Goal: Check status: Check status

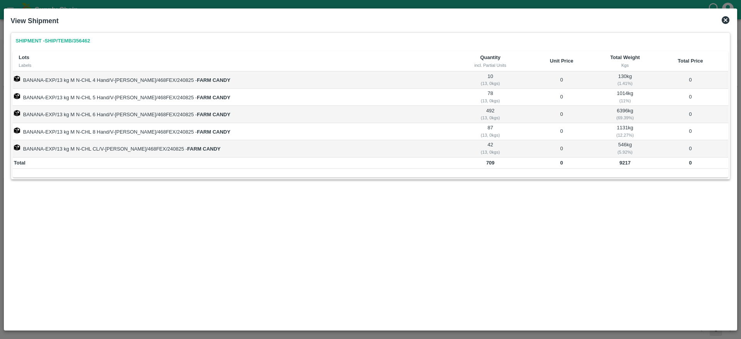
click at [724, 18] on icon at bounding box center [726, 20] width 8 height 8
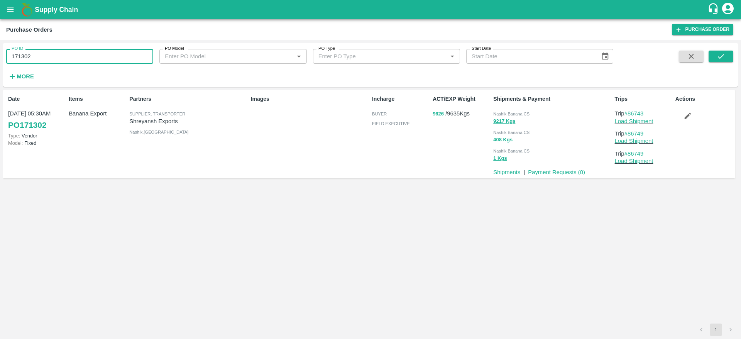
drag, startPoint x: 31, startPoint y: 53, endPoint x: 3, endPoint y: 50, distance: 28.8
click at [3, 50] on div "PO ID 171302 PO ID PO Model PO Model   * PO Type PO Type   * Start Date Start D…" at bounding box center [370, 189] width 741 height 299
paste input "text"
type input "172314"
click at [717, 60] on icon "submit" at bounding box center [721, 56] width 8 height 8
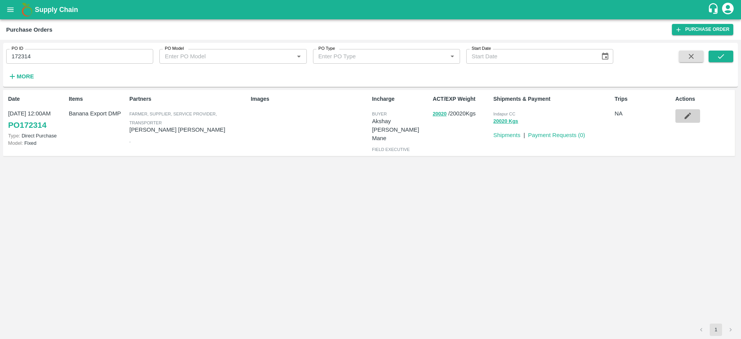
click at [685, 120] on icon "button" at bounding box center [687, 116] width 8 height 8
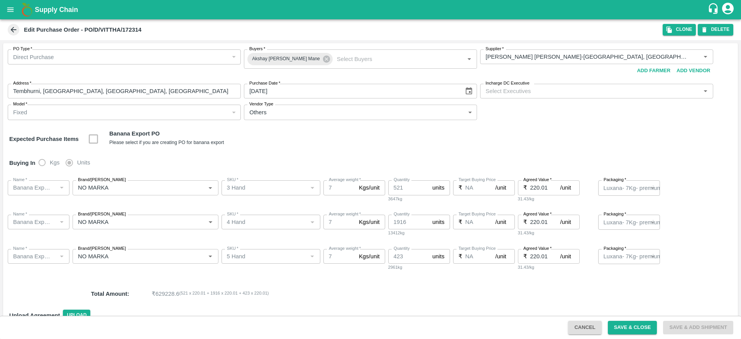
click at [147, 113] on div "Fixed" at bounding box center [120, 112] width 215 height 8
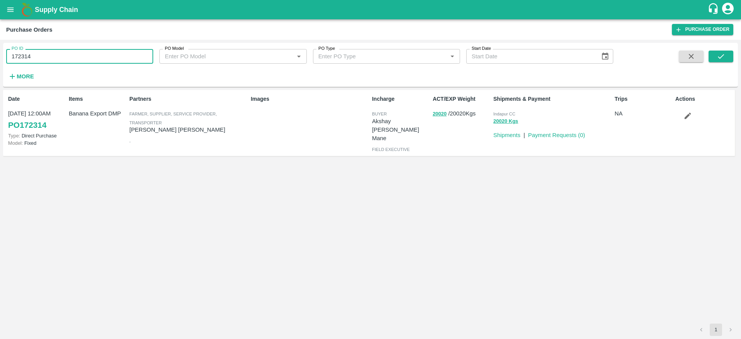
drag, startPoint x: 38, startPoint y: 52, endPoint x: 2, endPoint y: 53, distance: 36.3
click at [2, 53] on div "PO ID 172314 PO ID PO Model PO Model   * PO Type PO Type   * Start Date Start D…" at bounding box center [370, 189] width 741 height 299
paste input "text"
type input "172317"
click at [712, 61] on button "submit" at bounding box center [721, 57] width 25 height 12
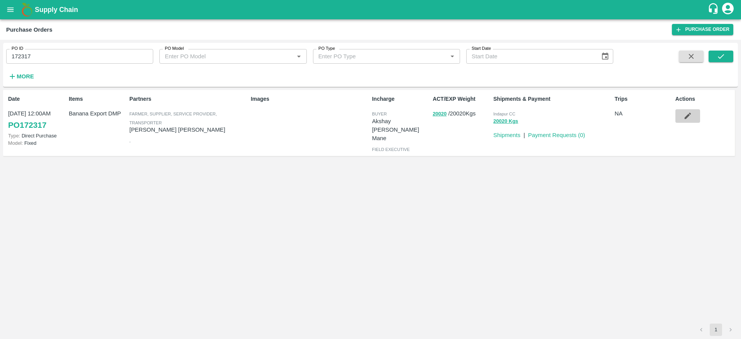
click at [690, 119] on icon "button" at bounding box center [687, 116] width 8 height 8
